Goal: Navigation & Orientation: Go to known website

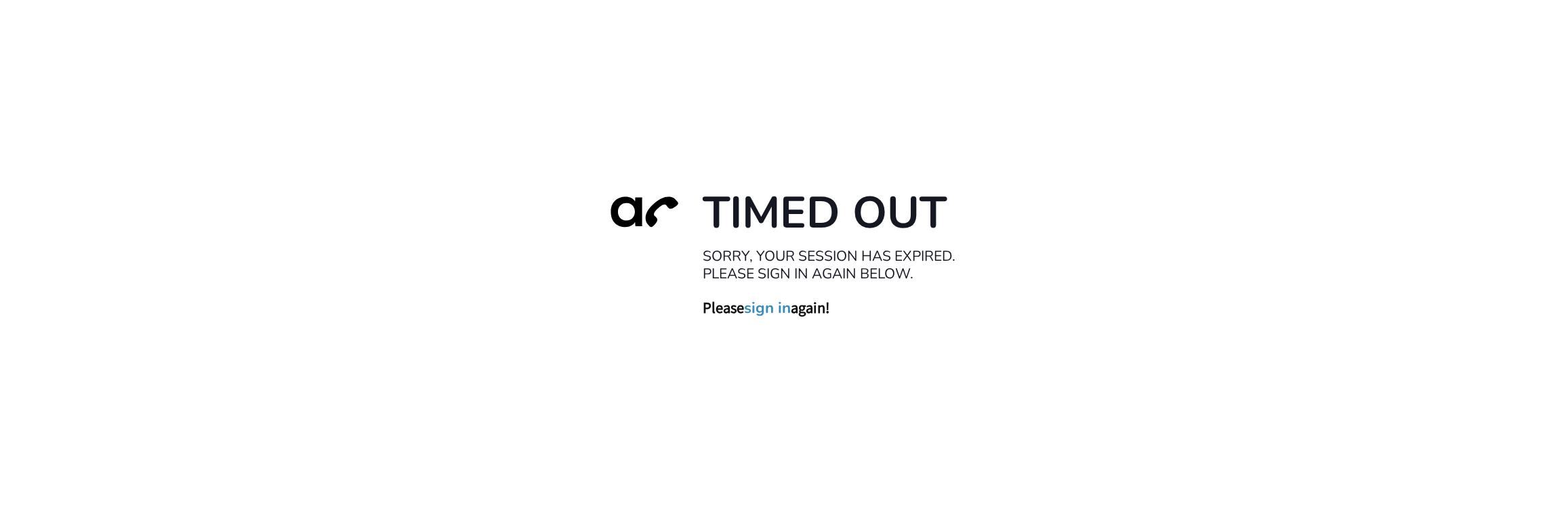
click at [180, 440] on div "Timed Out Sorry, your session has expired. Please sign in again below. Please s…" at bounding box center [784, 255] width 1568 height 510
click at [242, 445] on div "Timed Out Sorry, your session has expired. Please sign in again below. Please s…" at bounding box center [784, 255] width 1568 height 510
click at [259, 444] on div "Timed Out Sorry, your session has expired. Please sign in again below. Please s…" at bounding box center [784, 255] width 1568 height 510
click at [686, 435] on div "Timed Out Sorry, your session has expired. Please sign in again below. Please s…" at bounding box center [785, 255] width 1570 height 510
click at [320, 441] on div "Timed Out Sorry, your session has expired. Please sign in again below. Please s…" at bounding box center [785, 255] width 1570 height 510
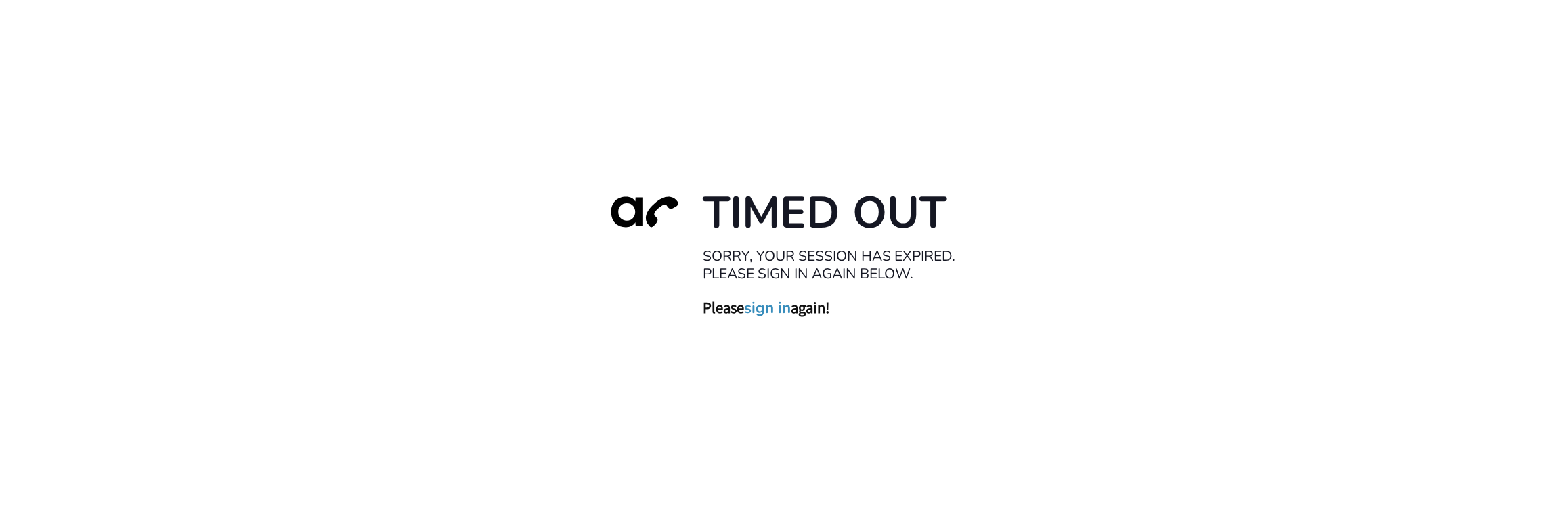
click at [685, 313] on link "sign in" at bounding box center [767, 307] width 47 height 19
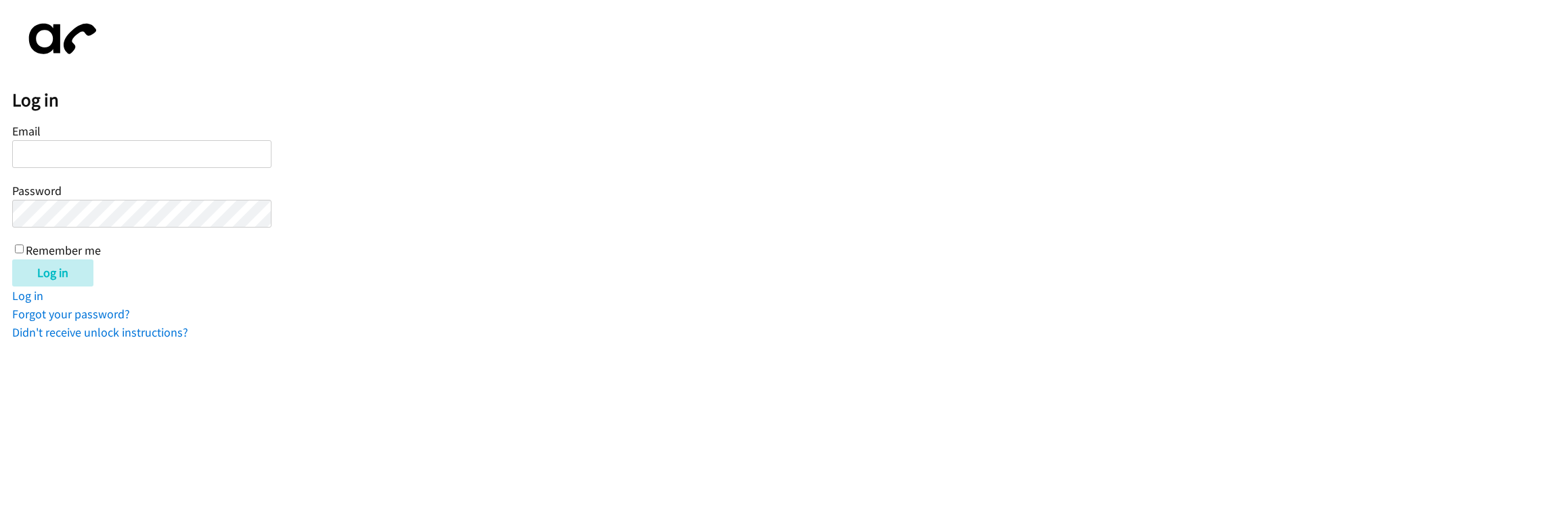
click at [50, 150] on input "Email" at bounding box center [142, 154] width 259 height 28
type input "jerlandez@lendingpoint.com"
click at [12, 259] on input "Log in" at bounding box center [53, 273] width 81 height 27
